Goal: Task Accomplishment & Management: Manage account settings

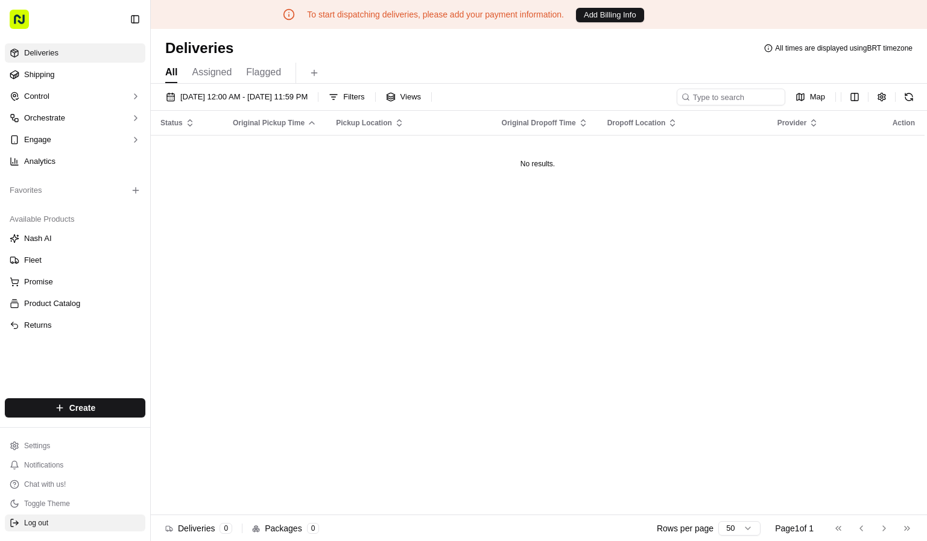
click at [77, 531] on button "Log out" at bounding box center [75, 523] width 140 height 17
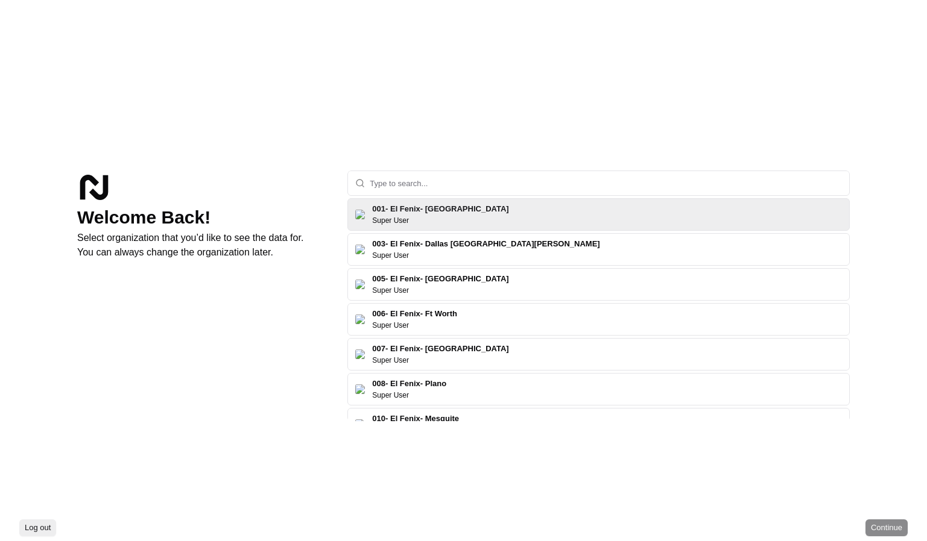
click at [393, 186] on input "text" at bounding box center [606, 183] width 472 height 24
click at [397, 183] on input "text" at bounding box center [606, 183] width 472 height 24
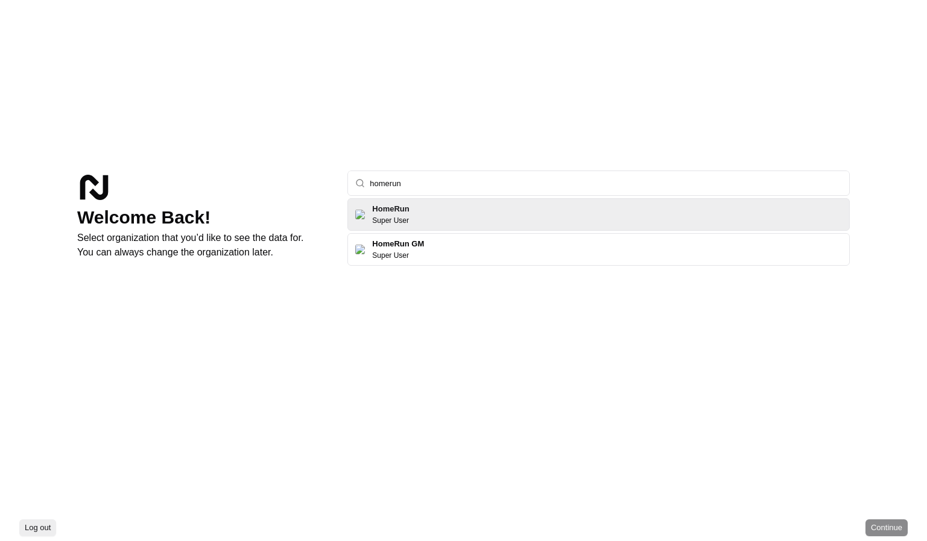
type input "homerun"
click button "Continue" at bounding box center [886, 528] width 42 height 17
